Goal: Information Seeking & Learning: Learn about a topic

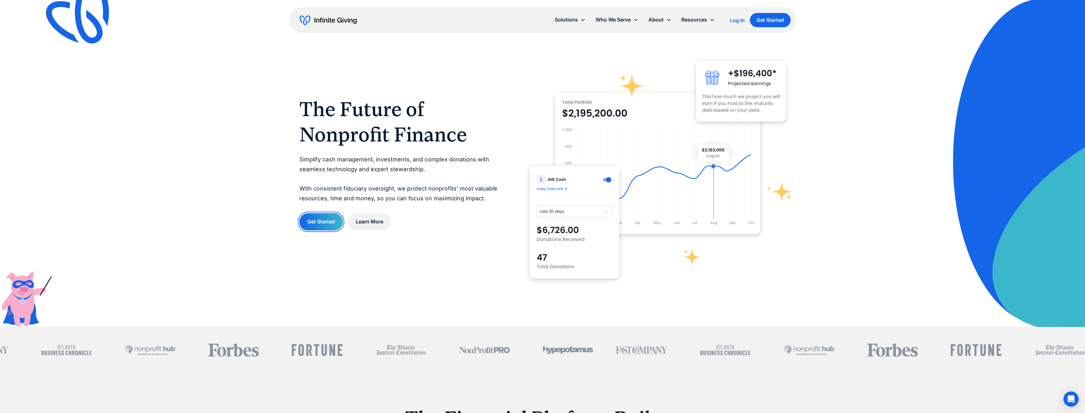
click at [308, 226] on link "Get Started" at bounding box center [320, 221] width 43 height 17
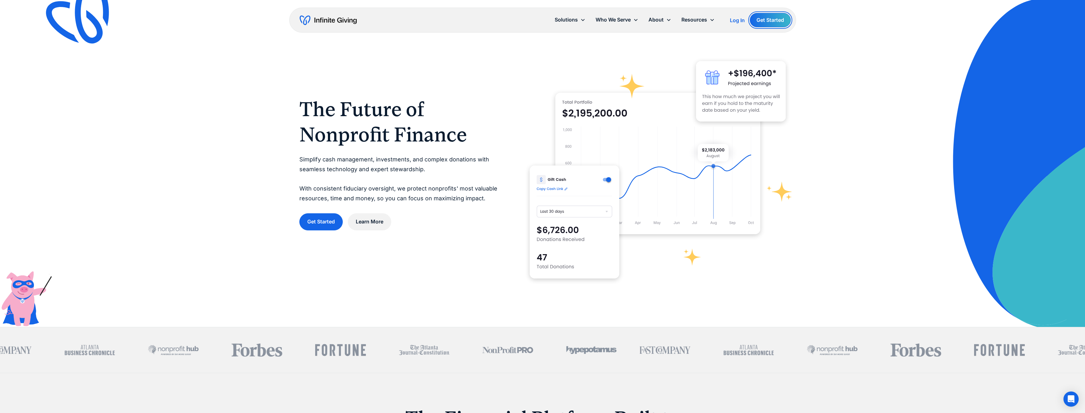
click at [771, 18] on link "Get Started" at bounding box center [770, 20] width 41 height 14
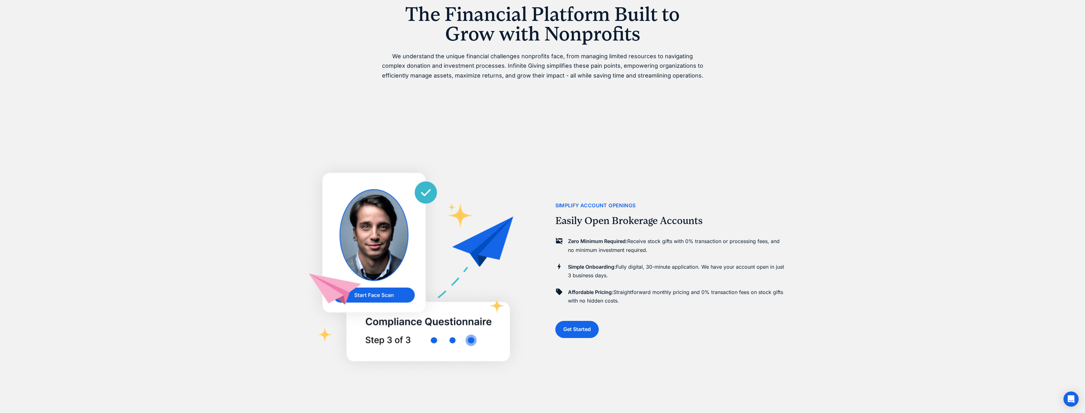
scroll to position [412, 0]
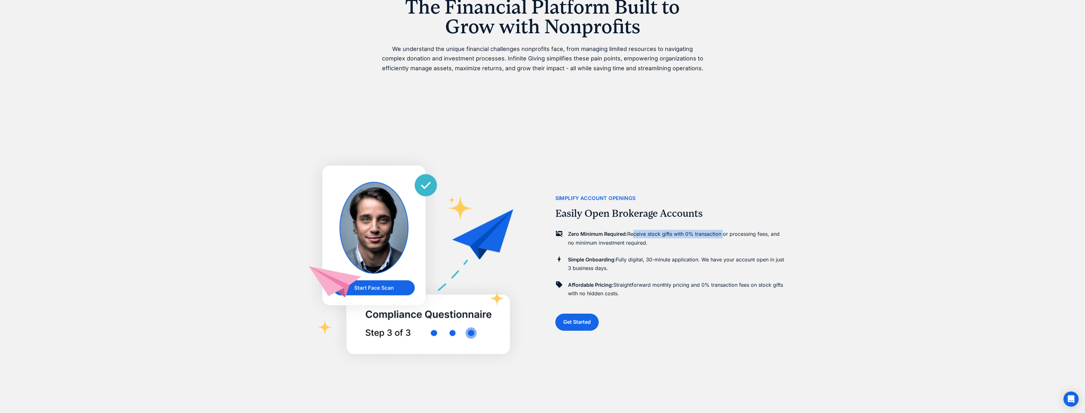
drag, startPoint x: 635, startPoint y: 232, endPoint x: 723, endPoint y: 230, distance: 88.4
click at [723, 230] on div "Zero Minimum Required: Receive stock gifts with 0% transaction or processing fe…" at bounding box center [670, 265] width 231 height 76
click at [713, 249] on div "Zero Minimum Required: Receive stock gifts with 0% transaction or processing fe…" at bounding box center [677, 240] width 218 height 20
drag, startPoint x: 698, startPoint y: 237, endPoint x: 748, endPoint y: 246, distance: 51.2
click at [745, 232] on p "Zero Minimum Required: Receive stock gifts with 0% transaction or processing fe…" at bounding box center [677, 238] width 218 height 17
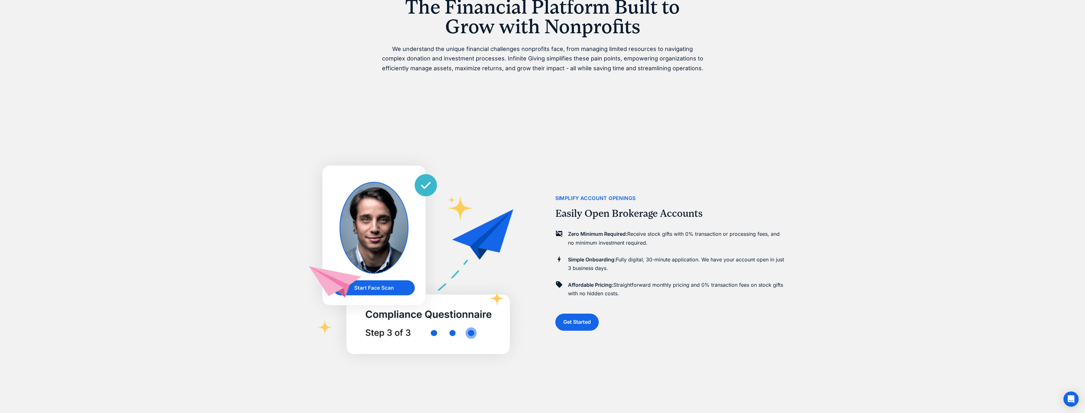
click at [748, 246] on p "Zero Minimum Required: Receive stock gifts with 0% transaction or processing fe…" at bounding box center [677, 238] width 218 height 17
drag, startPoint x: 690, startPoint y: 268, endPoint x: 688, endPoint y: 277, distance: 9.4
click at [704, 269] on p "Simple Onboarding: Fully digital, 30-minute application. We have your account o…" at bounding box center [677, 264] width 218 height 17
click at [680, 279] on div "Zero Minimum Required: Receive stock gifts with 0% transaction or processing fe…" at bounding box center [670, 265] width 231 height 76
drag, startPoint x: 647, startPoint y: 259, endPoint x: 771, endPoint y: 266, distance: 124.3
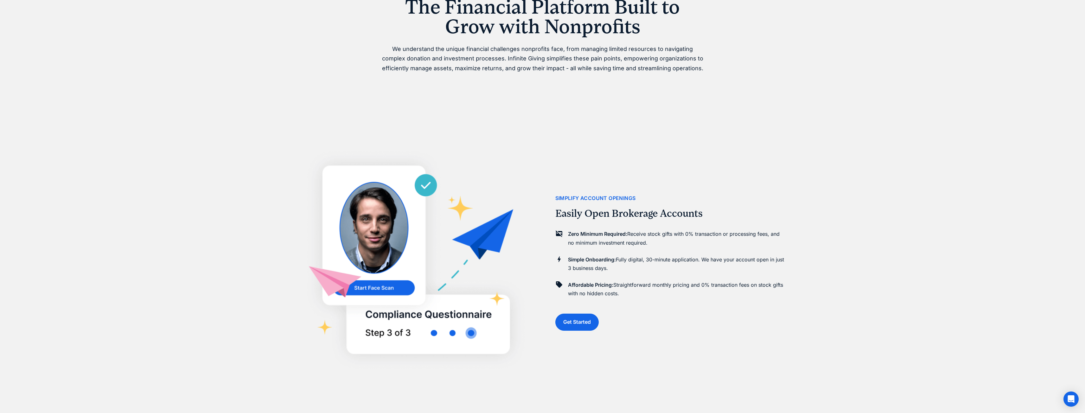
click at [771, 266] on p "Simple Onboarding: Fully digital, 30-minute application. We have your account o…" at bounding box center [677, 264] width 218 height 17
click at [754, 275] on div "Simple Onboarding: Fully digital, 30-minute application. We have your account o…" at bounding box center [677, 266] width 218 height 20
drag, startPoint x: 746, startPoint y: 255, endPoint x: 799, endPoint y: 257, distance: 52.9
click at [759, 283] on p "Affordable Pricing: Straightforward monthly pricing and 0% transaction fees on …" at bounding box center [677, 289] width 218 height 17
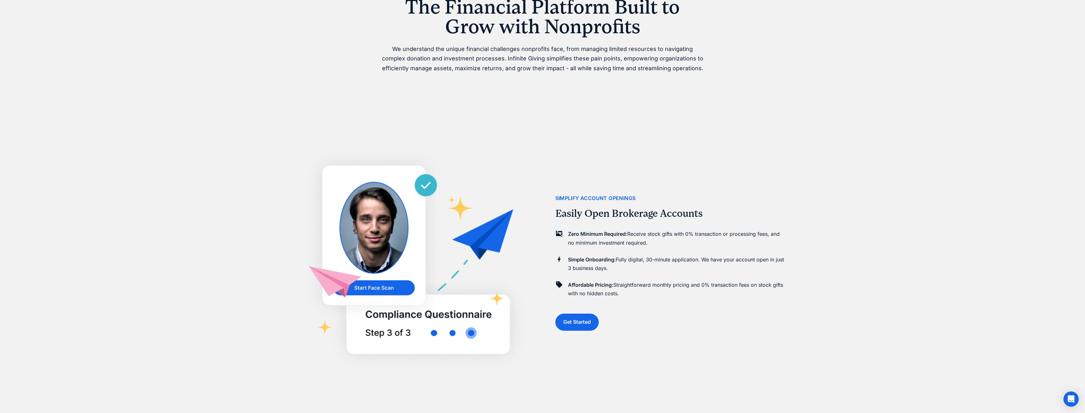
drag, startPoint x: 631, startPoint y: 268, endPoint x: 673, endPoint y: 294, distance: 48.9
click at [684, 271] on p "Simple Onboarding: Fully digital, 30-minute application. We have your account o…" at bounding box center [677, 264] width 218 height 17
drag, startPoint x: 673, startPoint y: 294, endPoint x: 638, endPoint y: 282, distance: 36.4
click at [673, 294] on p "Affordable Pricing: Straightforward monthly pricing and 0% transaction fees on …" at bounding box center [677, 289] width 218 height 17
drag, startPoint x: 638, startPoint y: 282, endPoint x: 722, endPoint y: 290, distance: 83.7
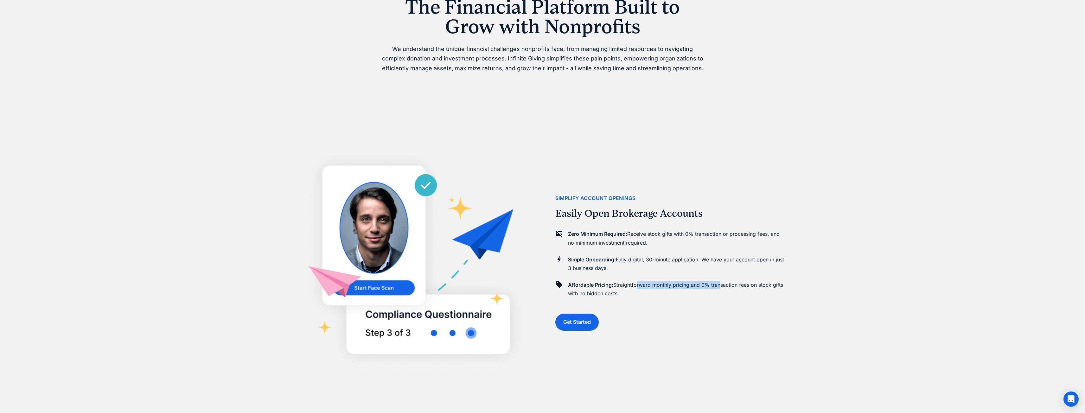
click at [721, 289] on p "Affordable Pricing: Straightforward monthly pricing and 0% transaction fees on …" at bounding box center [677, 289] width 218 height 17
click at [722, 307] on div "simplify account openings Easily Open Brokerage Accounts Zero Minimum Required:…" at bounding box center [670, 262] width 231 height 413
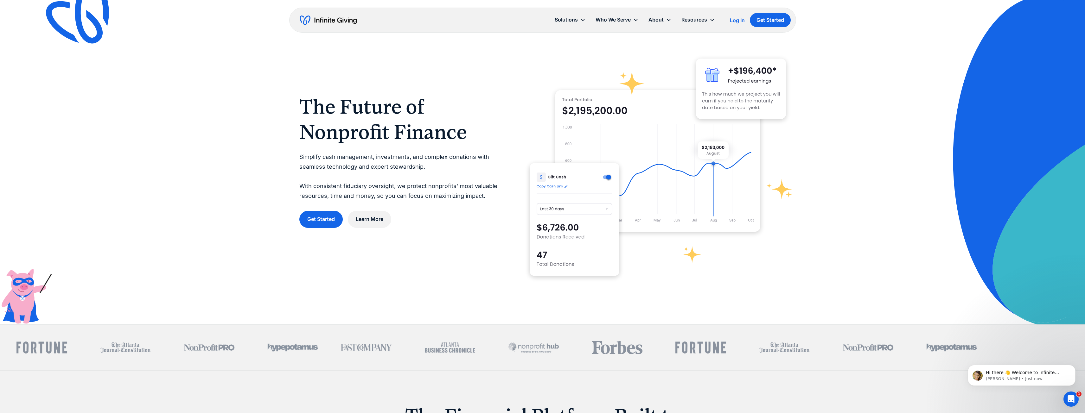
scroll to position [0, 0]
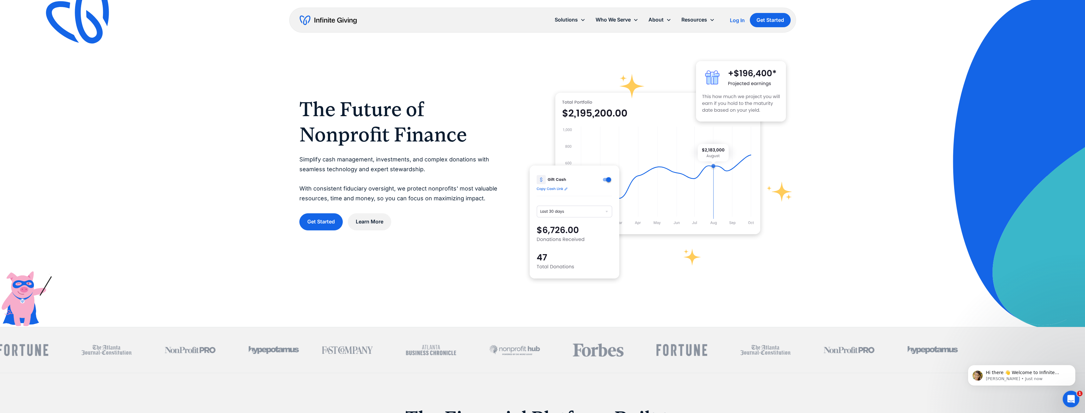
click at [1073, 399] on icon "Open Intercom Messenger" at bounding box center [1070, 398] width 10 height 10
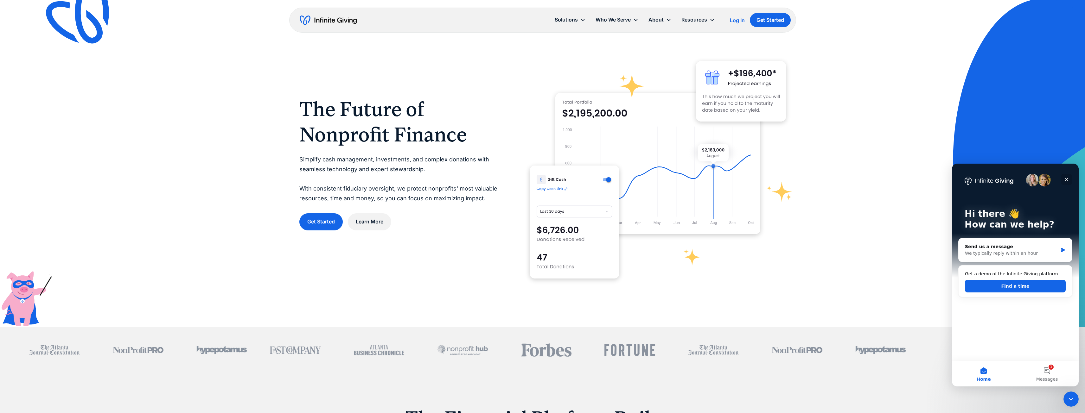
click at [1067, 179] on icon "Close" at bounding box center [1066, 179] width 5 height 5
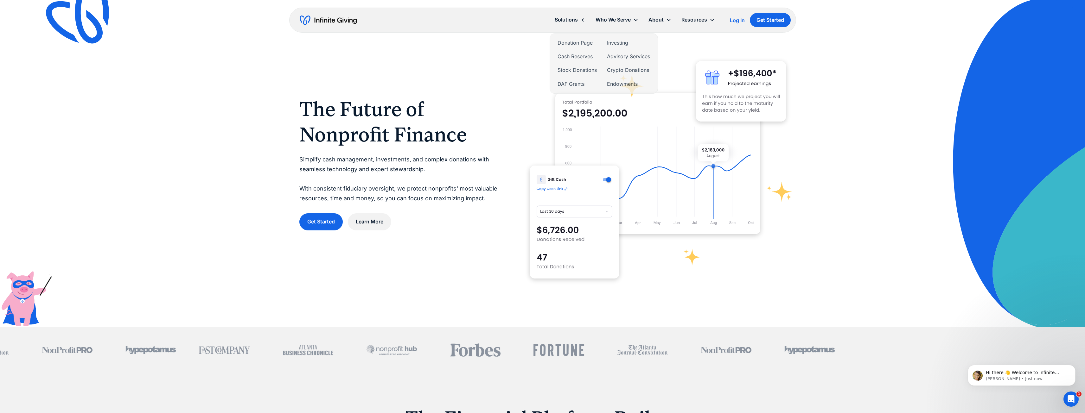
click at [572, 14] on div "Solutions" at bounding box center [569, 20] width 41 height 14
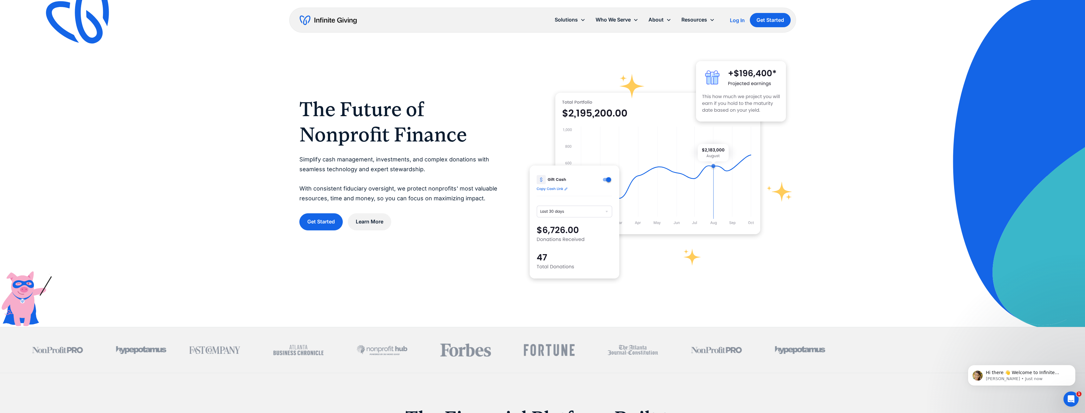
click at [571, 18] on div "Solutions" at bounding box center [565, 20] width 23 height 9
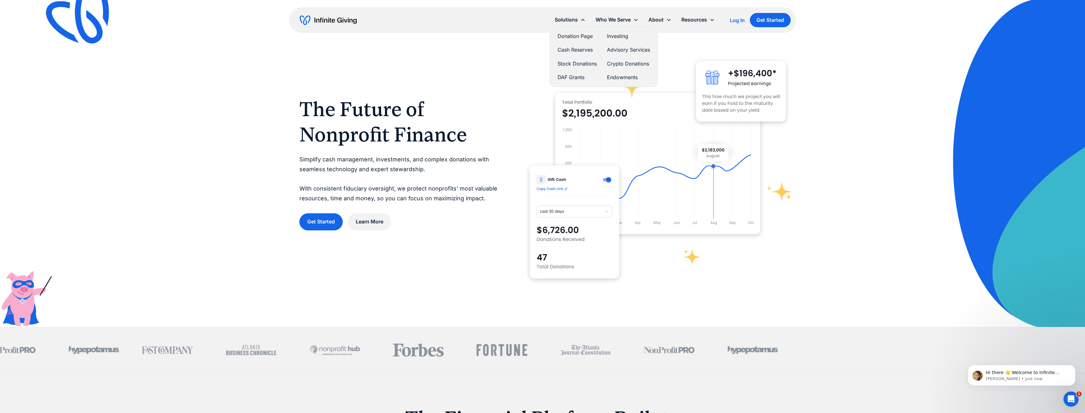
click at [573, 65] on link "Stock Donations" at bounding box center [576, 64] width 39 height 9
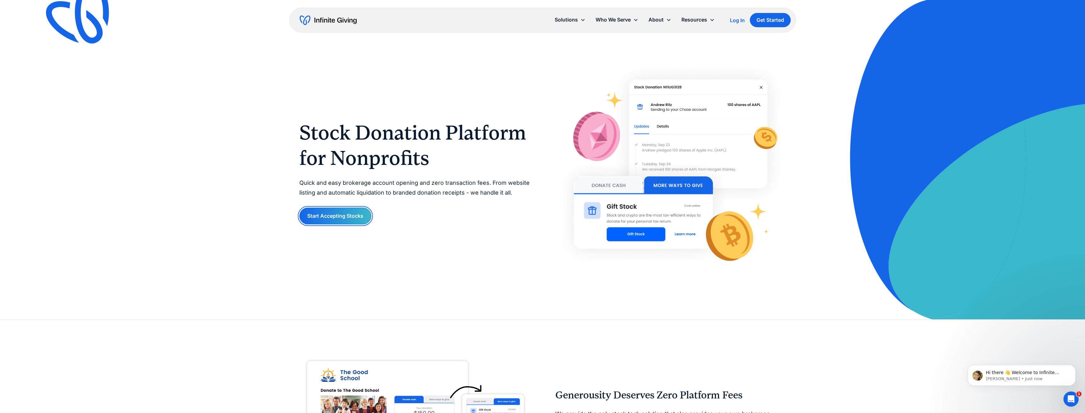
click at [341, 212] on link "Start Accepting Stocks" at bounding box center [335, 216] width 72 height 17
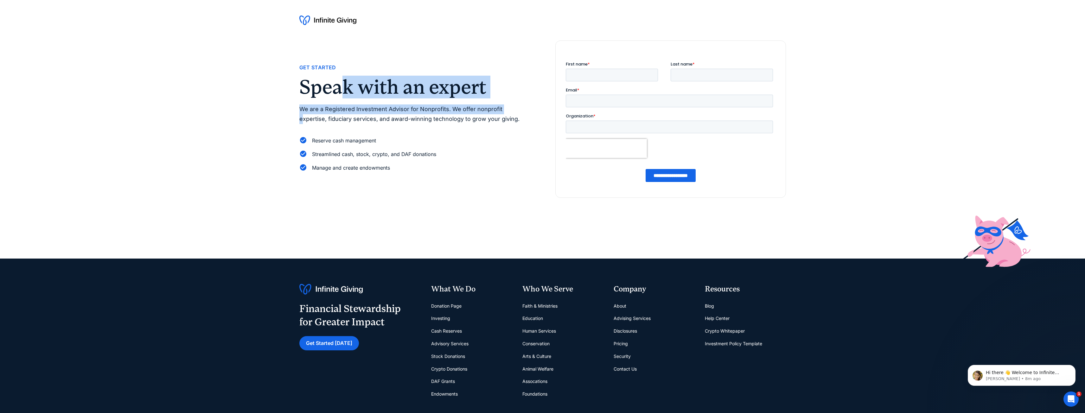
drag, startPoint x: 356, startPoint y: 97, endPoint x: 468, endPoint y: 143, distance: 121.8
click at [501, 109] on div "Get Started Speak with an expert We are a Registered Investment Advisor for Non…" at bounding box center [414, 93] width 231 height 60
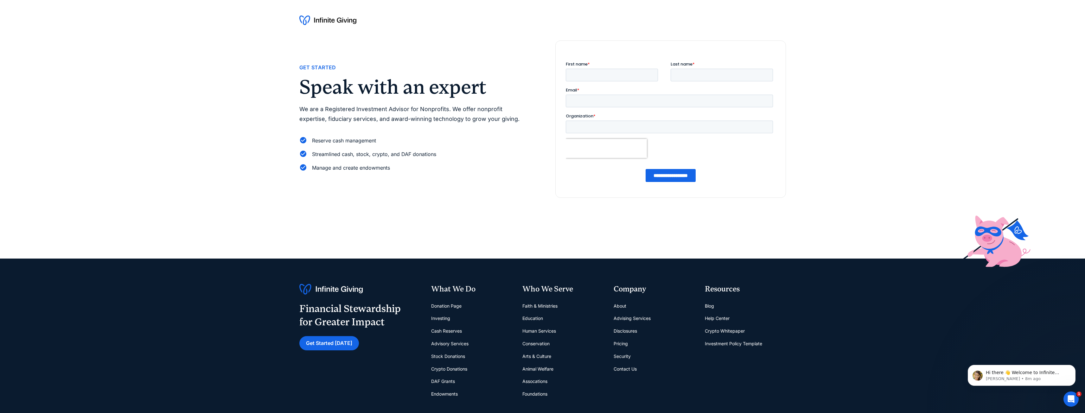
click at [468, 143] on div "Reserve cash management" at bounding box center [414, 140] width 231 height 9
click at [332, 22] on img at bounding box center [327, 20] width 57 height 10
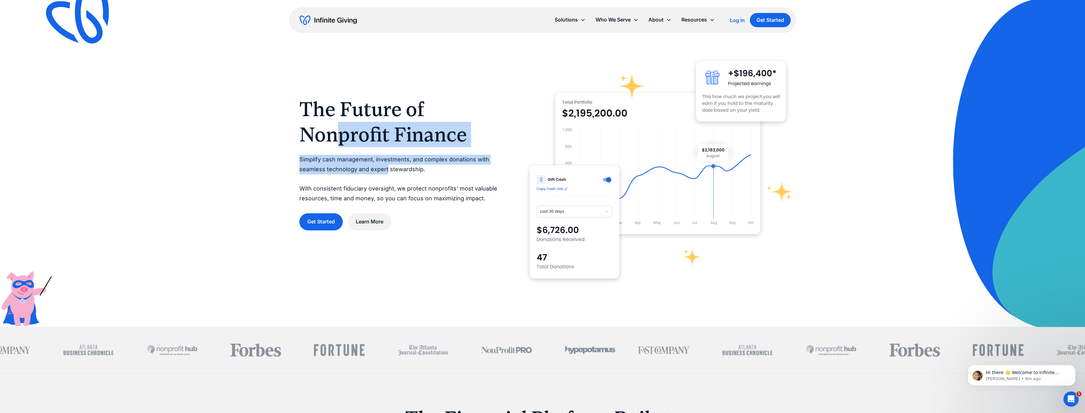
drag, startPoint x: 337, startPoint y: 144, endPoint x: 394, endPoint y: 176, distance: 65.0
click at [386, 170] on div "The Future of Nonprofit Finance Simplify cash management, investments, and comp…" at bounding box center [401, 164] width 205 height 134
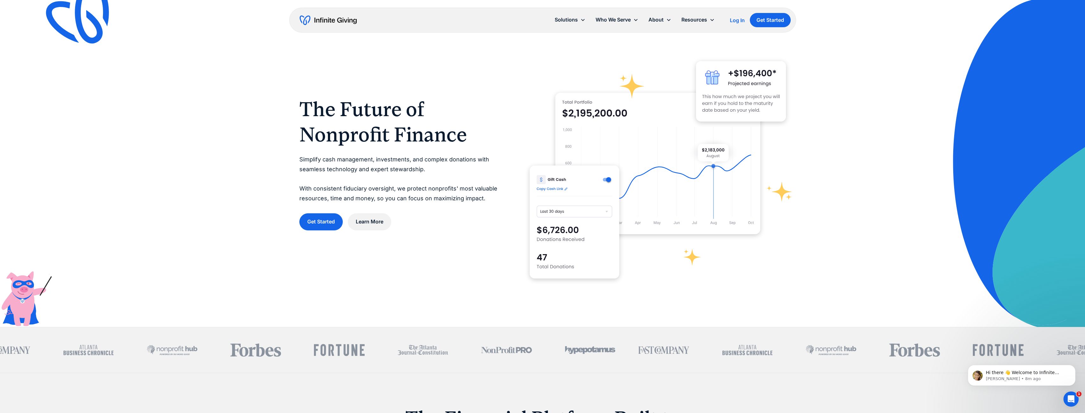
click at [417, 183] on p "Simplify cash management, investments, and complex donations with seamless tech…" at bounding box center [401, 179] width 205 height 48
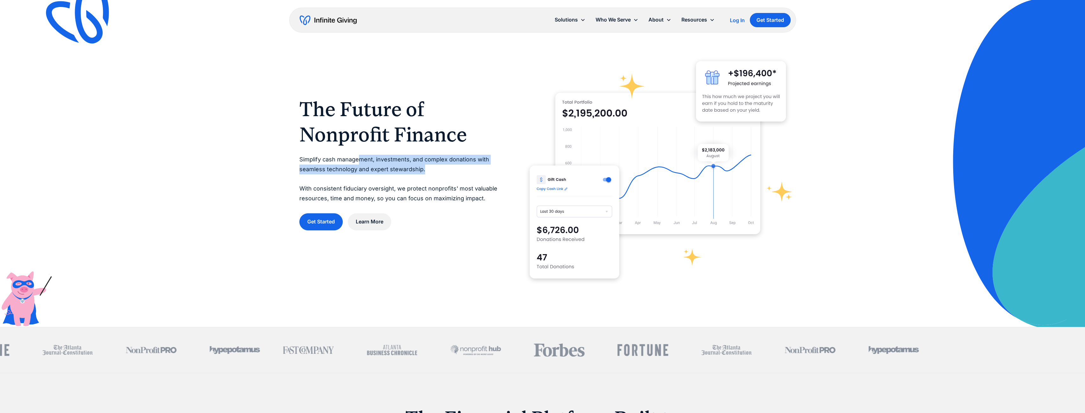
drag, startPoint x: 392, startPoint y: 165, endPoint x: 437, endPoint y: 167, distance: 44.7
click at [437, 167] on p "Simplify cash management, investments, and complex donations with seamless tech…" at bounding box center [401, 179] width 205 height 48
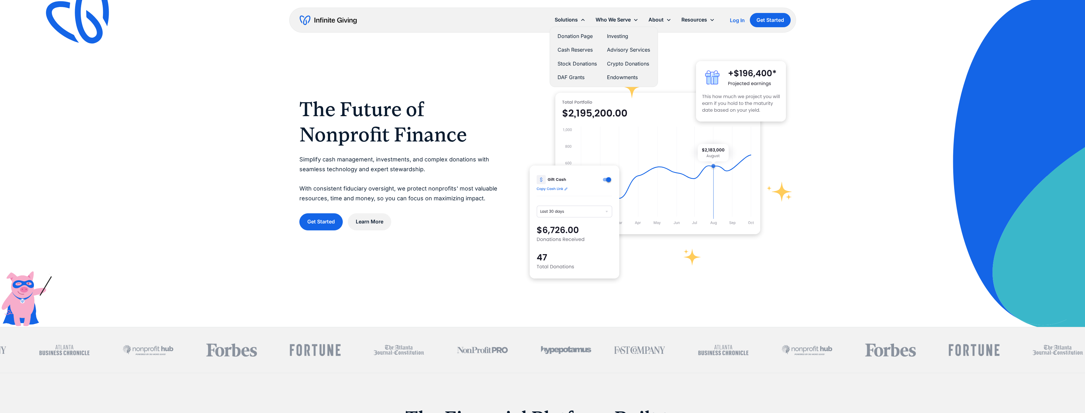
click at [577, 75] on link "DAF Grants" at bounding box center [576, 77] width 39 height 9
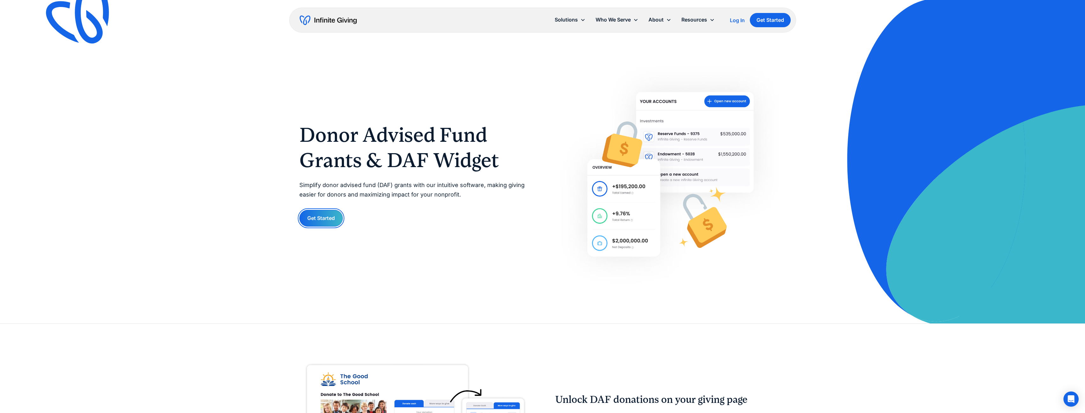
click at [326, 222] on link "Get Started" at bounding box center [320, 218] width 43 height 17
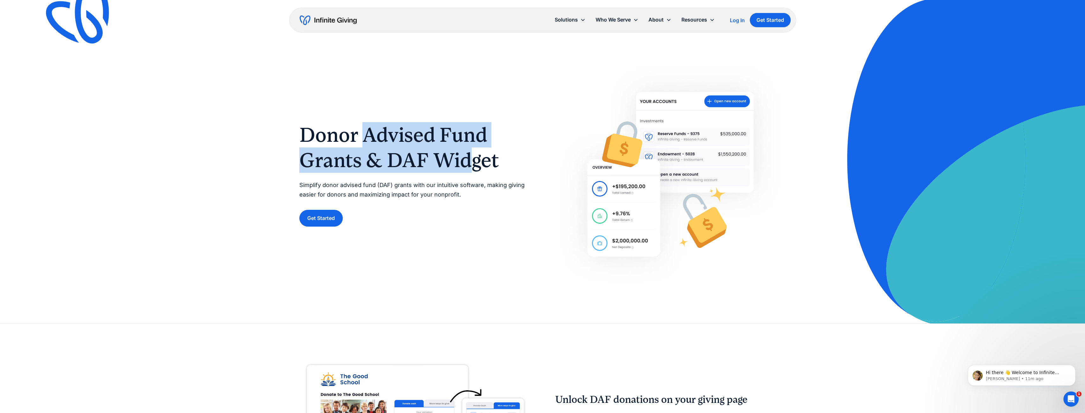
drag, startPoint x: 386, startPoint y: 135, endPoint x: 476, endPoint y: 163, distance: 93.8
click at [475, 163] on h1 "Donor Advised Fund Grants & DAF Widget" at bounding box center [414, 147] width 231 height 51
click at [476, 163] on h1 "Donor Advised Fund Grants & DAF Widget" at bounding box center [414, 147] width 231 height 51
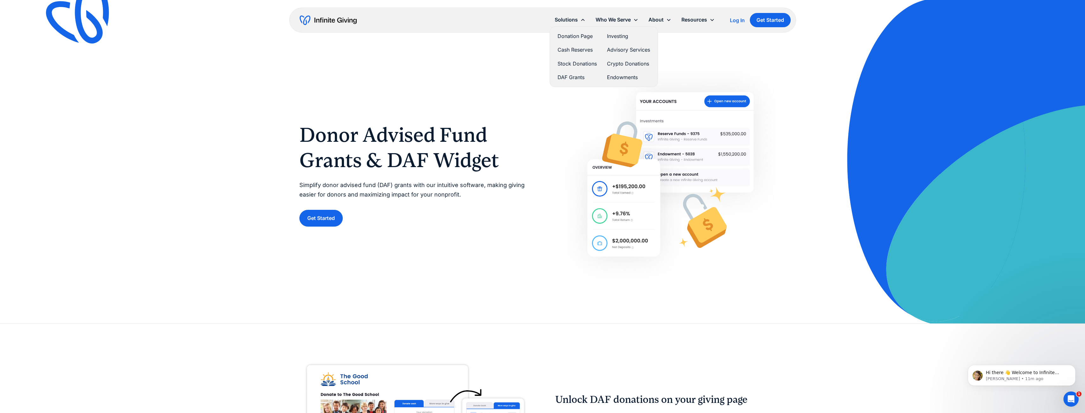
click at [572, 47] on link "Cash Reserves" at bounding box center [576, 50] width 39 height 9
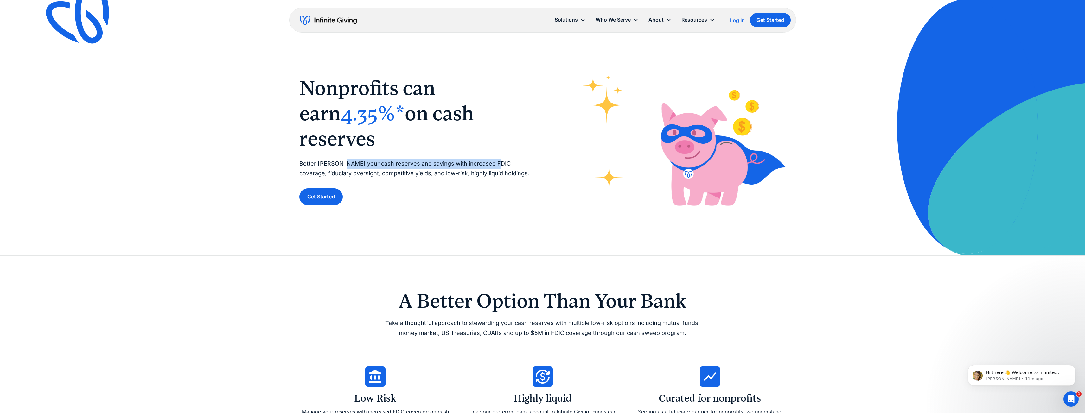
drag, startPoint x: 362, startPoint y: 152, endPoint x: 490, endPoint y: 165, distance: 129.0
click at [490, 159] on p "Better [PERSON_NAME] your cash reserves and savings with increased FDIC coverag…" at bounding box center [414, 168] width 231 height 19
click at [490, 165] on p "Better steward your cash reserves and savings with increased FDIC coverage, fid…" at bounding box center [414, 168] width 231 height 19
click at [334, 17] on img "home" at bounding box center [328, 20] width 57 height 10
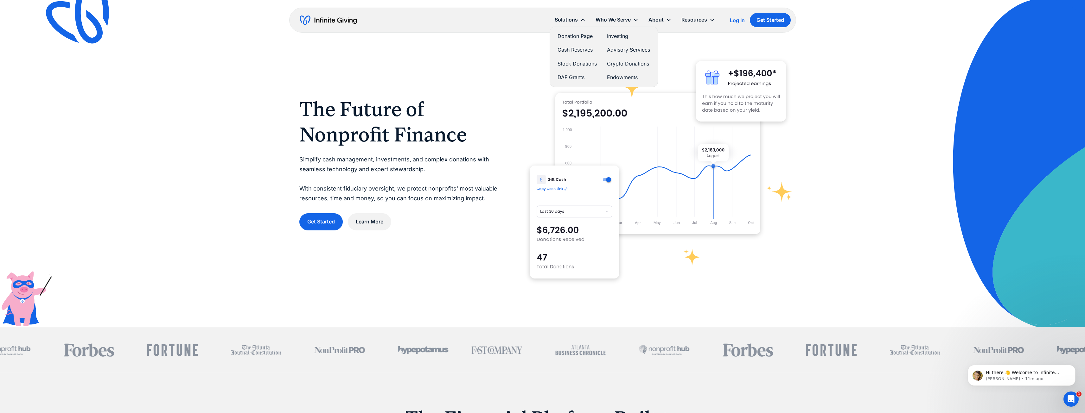
click at [584, 62] on link "Stock Donations" at bounding box center [576, 64] width 39 height 9
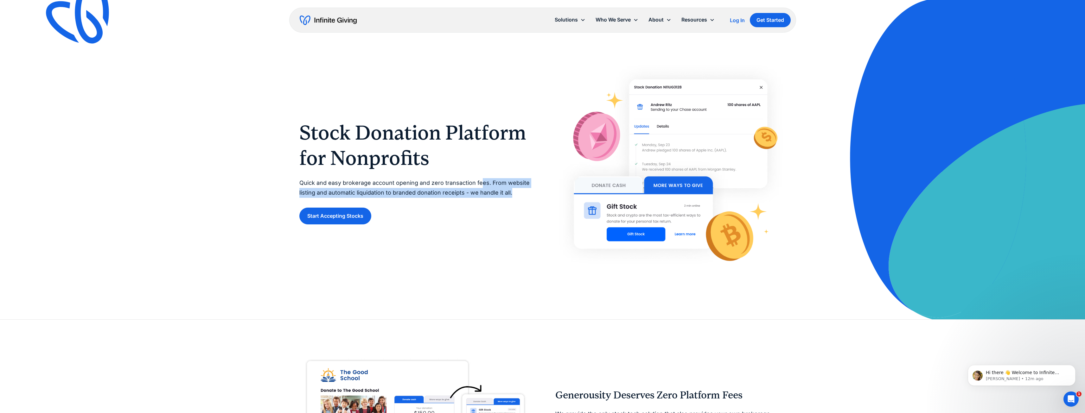
drag, startPoint x: 481, startPoint y: 184, endPoint x: 521, endPoint y: 195, distance: 41.8
click at [521, 195] on p "Quick and easy brokerage account opening and zero transaction fees. From websit…" at bounding box center [414, 187] width 231 height 19
click at [343, 215] on link "Start Accepting Stocks" at bounding box center [335, 216] width 72 height 17
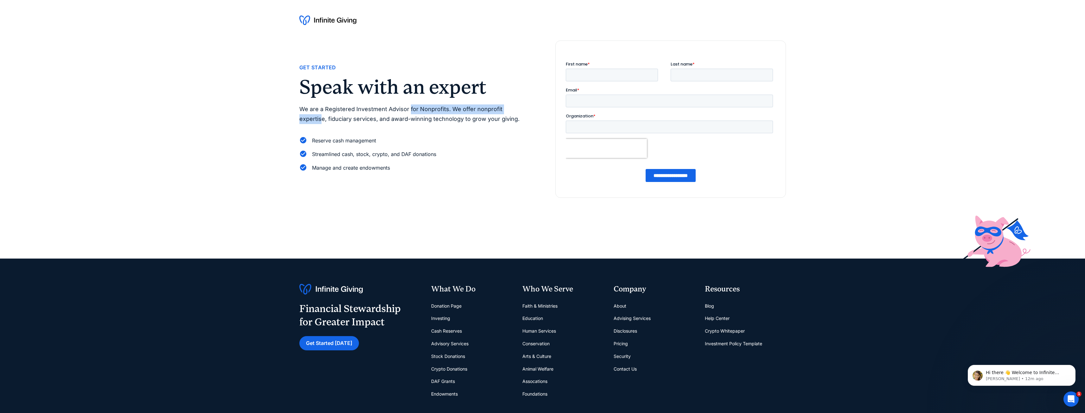
drag, startPoint x: 409, startPoint y: 107, endPoint x: 521, endPoint y: 117, distance: 112.2
click at [522, 115] on p "We are a Registered Investment Advisor for Nonprofits. We offer nonprofit exper…" at bounding box center [414, 113] width 231 height 19
click at [521, 117] on p "We are a Registered Investment Advisor for Nonprofits. We offer nonprofit exper…" at bounding box center [414, 113] width 231 height 19
